Goal: Find specific page/section: Find specific page/section

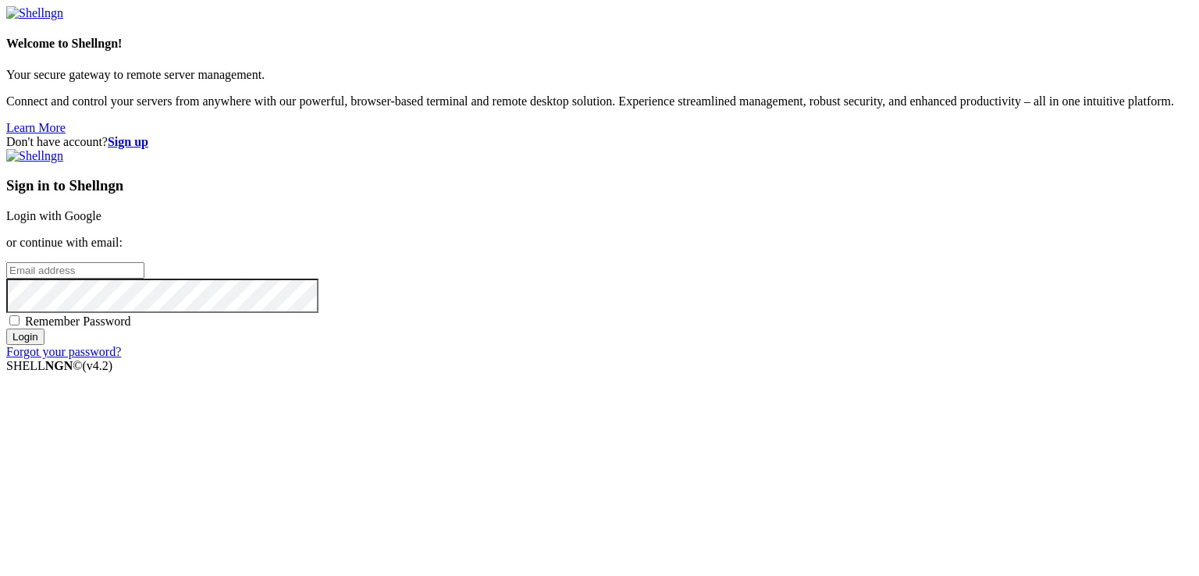
click at [101, 209] on link "Login with Google" at bounding box center [53, 215] width 95 height 13
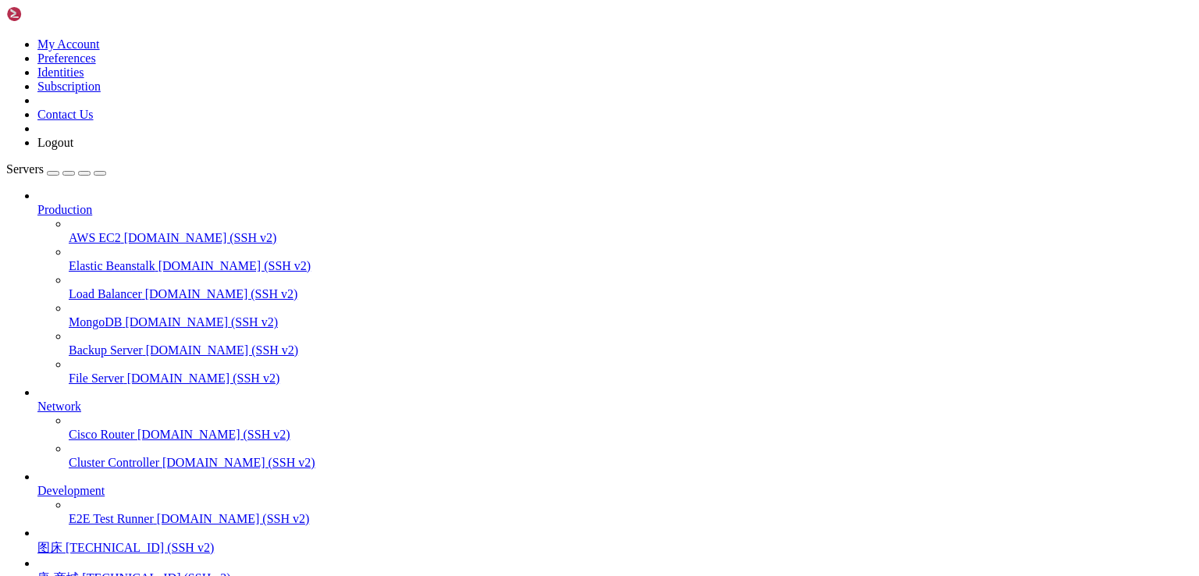
scroll to position [137, 0]
click at [79, 571] on span "唐-商城" at bounding box center [57, 577] width 41 height 13
drag, startPoint x: 133, startPoint y: 1281, endPoint x: 375, endPoint y: 1281, distance: 241.1
